Goal: Find contact information: Obtain details needed to contact an individual or organization

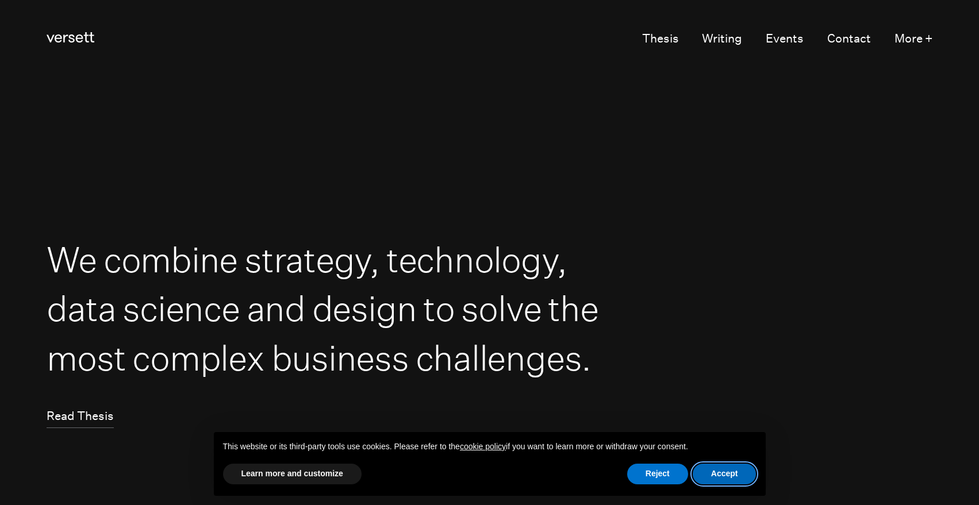
click at [737, 478] on button "Accept" at bounding box center [725, 474] width 64 height 21
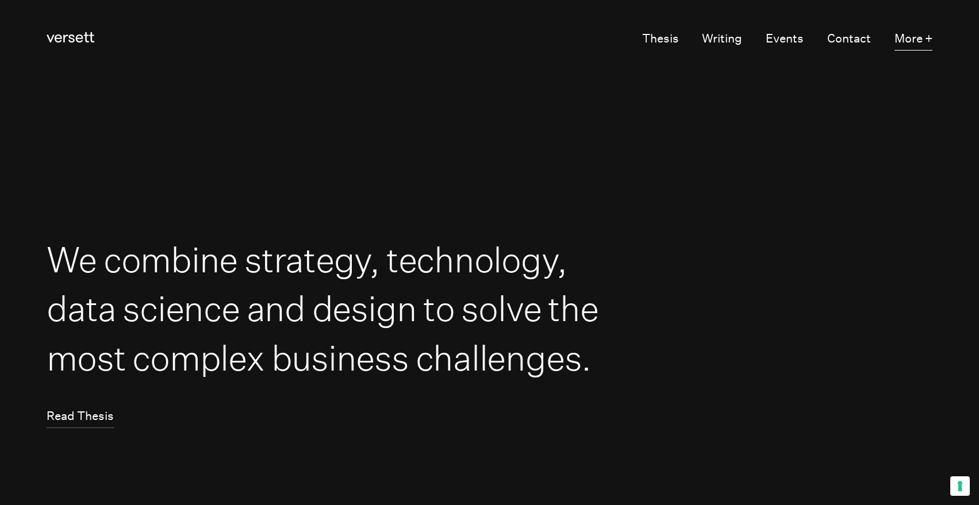
click at [914, 36] on button "More +" at bounding box center [913, 39] width 38 height 22
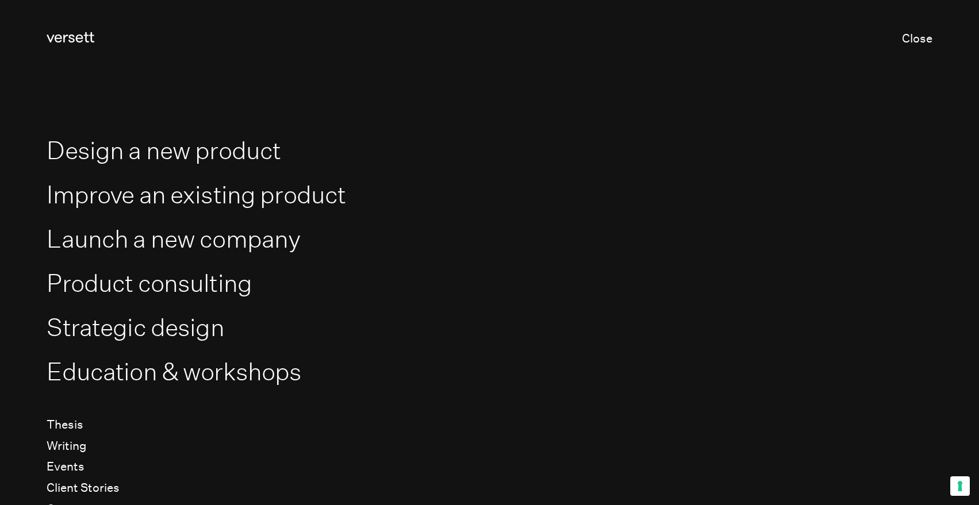
click at [531, 182] on li "Improve an existing product" at bounding box center [489, 194] width 885 height 39
click at [80, 34] on icon "Versett" at bounding box center [71, 37] width 48 height 10
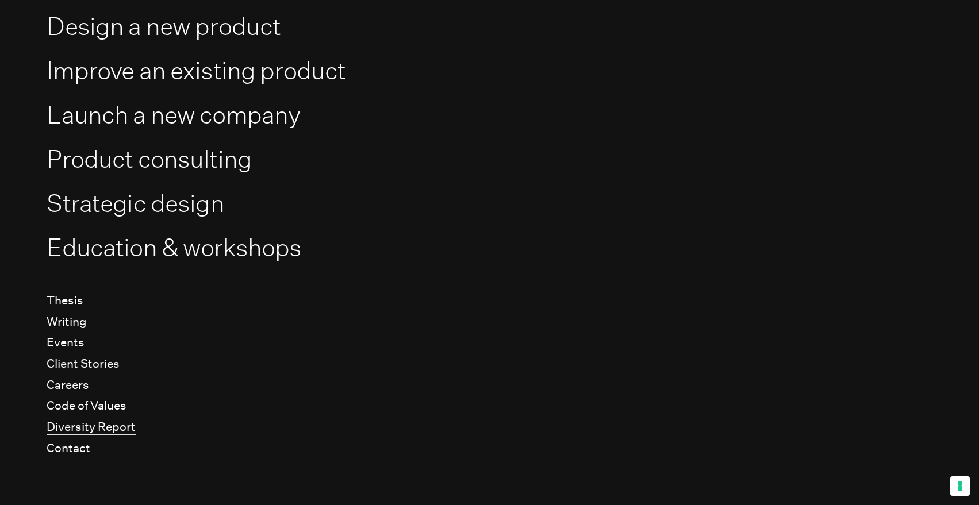
click at [120, 427] on link "Diversity Report" at bounding box center [91, 427] width 89 height 15
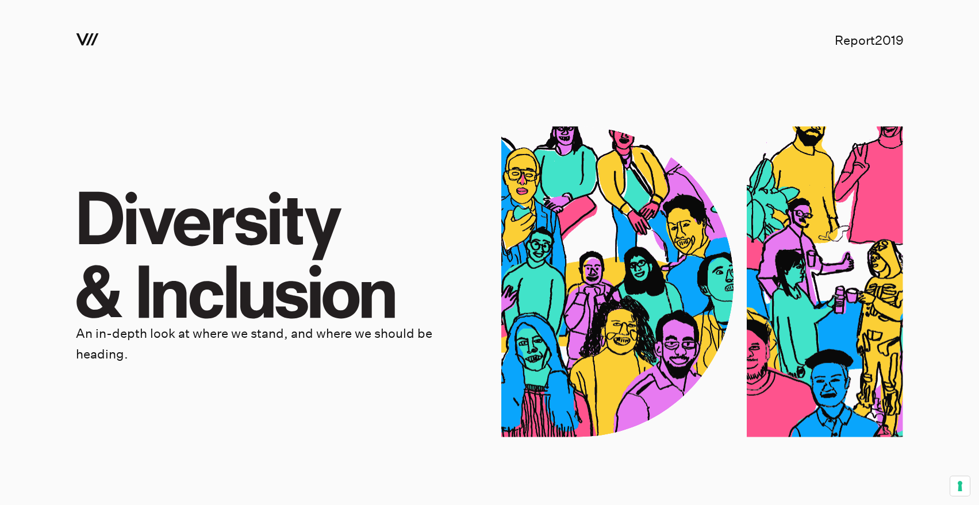
click at [87, 40] on icon "Versett" at bounding box center [87, 39] width 23 height 12
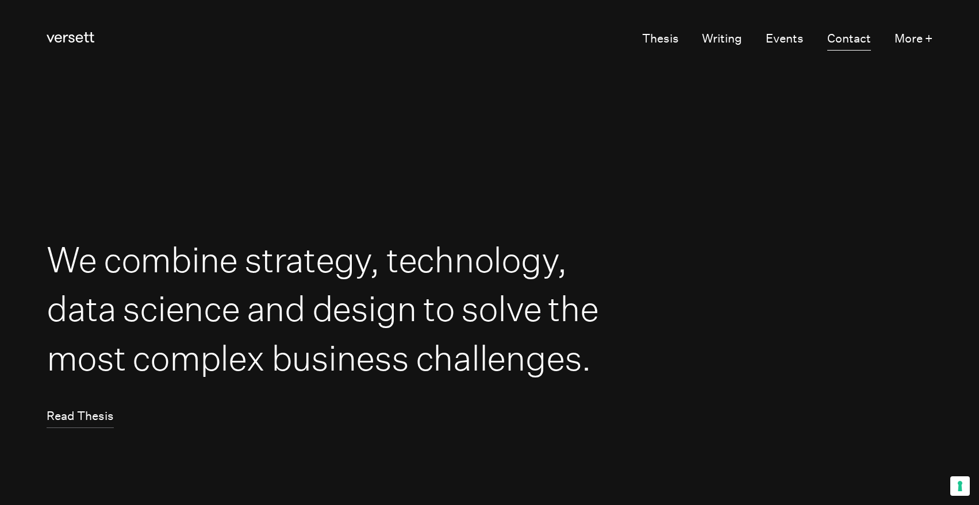
click at [851, 36] on link "Contact" at bounding box center [849, 39] width 44 height 22
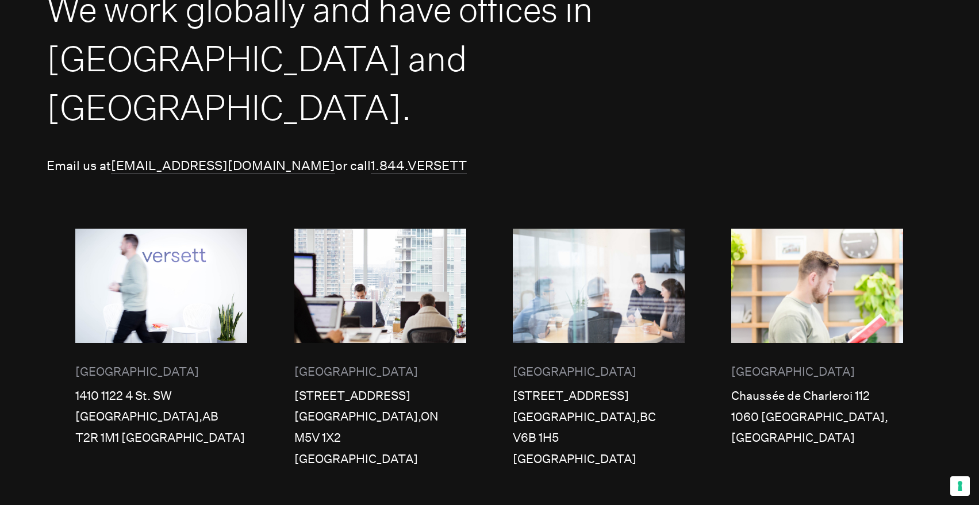
scroll to position [320, 0]
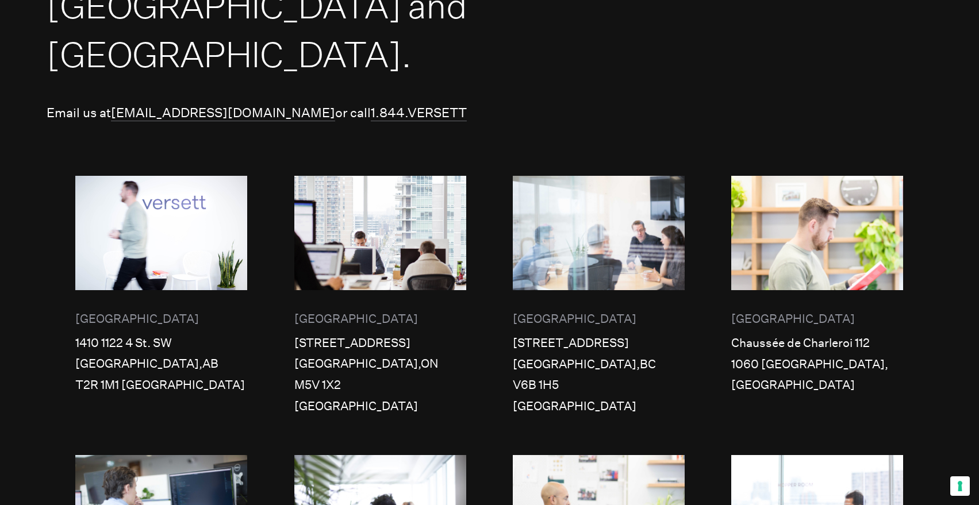
click at [193, 212] on img at bounding box center [161, 233] width 172 height 114
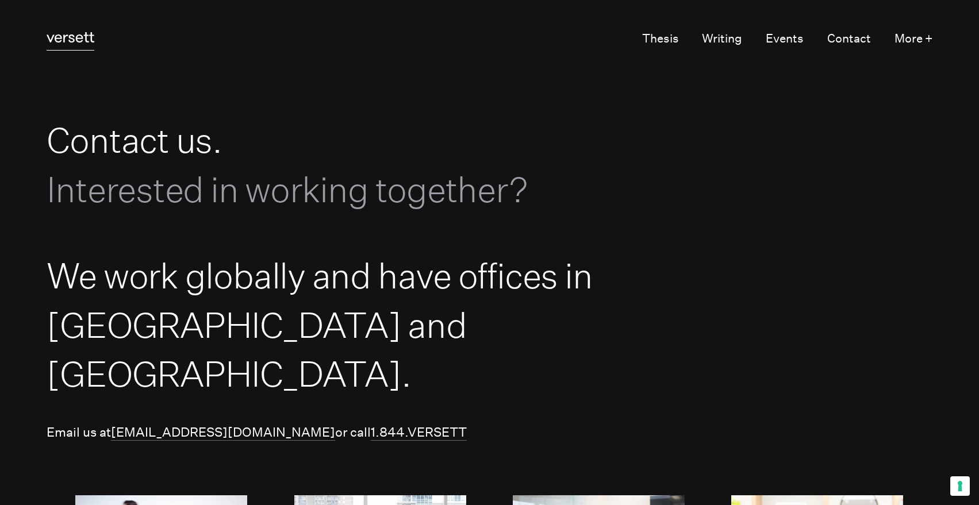
click at [86, 41] on icon at bounding box center [71, 37] width 48 height 10
